Goal: Task Accomplishment & Management: Complete application form

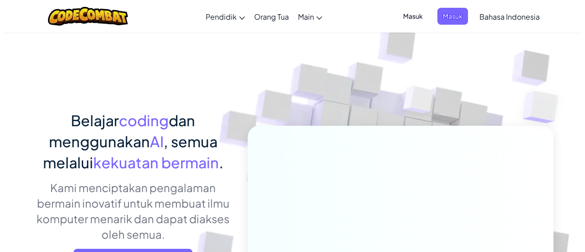
scroll to position [91, 0]
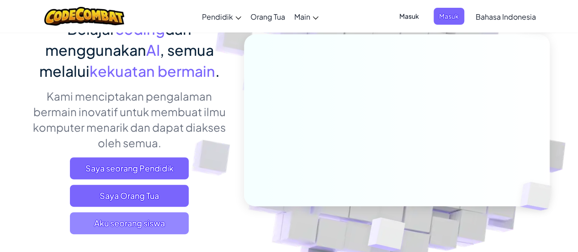
click at [137, 225] on span "Aku seorang siswa" at bounding box center [129, 223] width 119 height 22
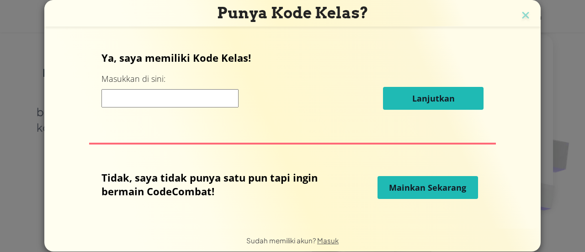
scroll to position [13, 0]
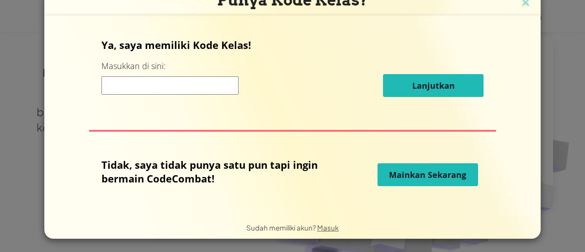
click at [414, 171] on span "Mainkan Sekarang" at bounding box center [427, 174] width 77 height 11
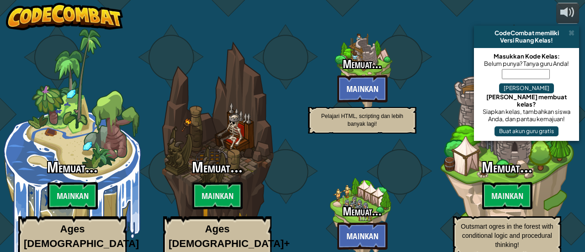
select select "id"
